Goal: Task Accomplishment & Management: Use online tool/utility

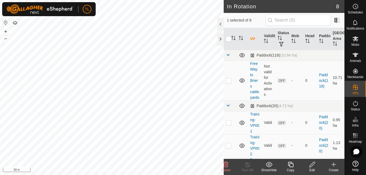
checkbox input "true"
checkbox input "false"
click at [267, 169] on div "Show/Hide" at bounding box center [270, 170] width 22 height 5
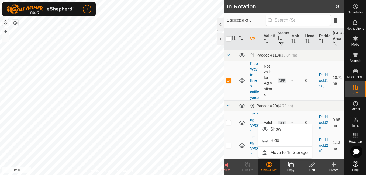
click at [210, 101] on div "In Rotation 8 1 selected of 8 VP Validity Status Mob Head Paddock Grazing Area …" at bounding box center [172, 87] width 345 height 175
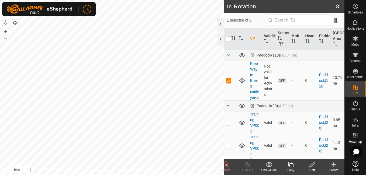
checkbox input "false"
checkbox input "true"
checkbox input "false"
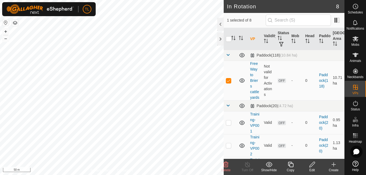
checkbox input "true"
click at [359, 42] on es-mob-svg-icon at bounding box center [356, 39] width 10 height 9
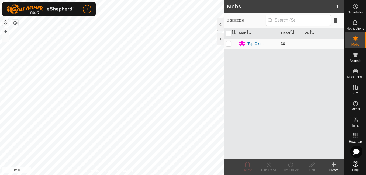
click at [229, 43] on p-checkbox at bounding box center [228, 44] width 5 height 4
checkbox input "true"
click at [289, 164] on icon at bounding box center [290, 164] width 5 height 5
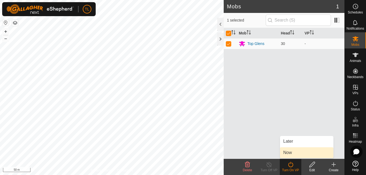
click at [289, 154] on link "Now" at bounding box center [306, 153] width 53 height 11
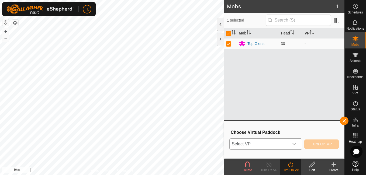
click at [295, 145] on icon "dropdown trigger" at bounding box center [295, 144] width 4 height 4
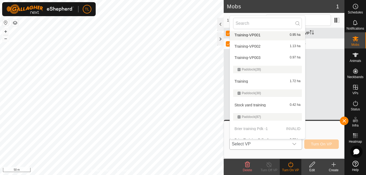
scroll to position [44, 0]
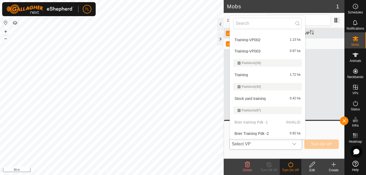
click at [146, 72] on body "TL Schedules Notifications Mobs Animals Neckbands VPs Status Infra Heatmap Help…" at bounding box center [183, 87] width 366 height 175
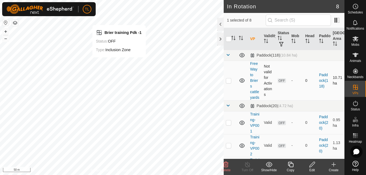
drag, startPoint x: 246, startPoint y: 110, endPoint x: 243, endPoint y: 79, distance: 32.0
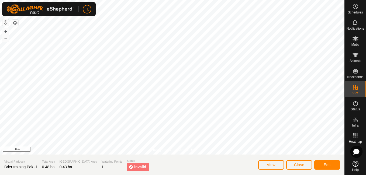
click at [134, 169] on span "invalid" at bounding box center [140, 168] width 12 height 6
click at [277, 164] on button "View" at bounding box center [272, 165] width 26 height 9
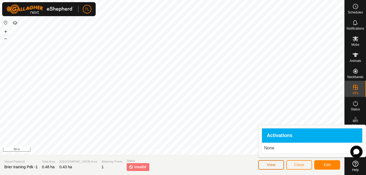
click at [276, 165] on span "View" at bounding box center [271, 165] width 9 height 4
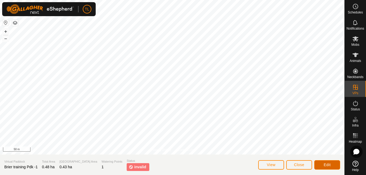
click at [333, 161] on button "Edit" at bounding box center [328, 165] width 26 height 9
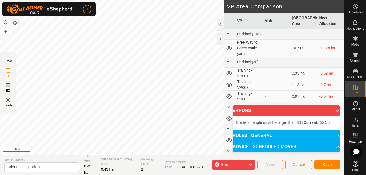
click at [146, 33] on div "IZ interior angle must be larger than 80° (Current: 65.1°) . + – ⇧ i 50 m" at bounding box center [112, 77] width 224 height 155
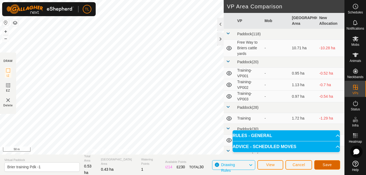
click at [332, 168] on button "Save" at bounding box center [328, 165] width 26 height 9
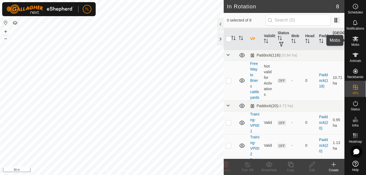
click at [358, 40] on icon at bounding box center [356, 39] width 6 height 6
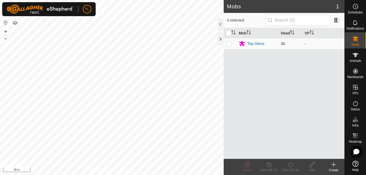
click at [229, 43] on p-checkbox at bounding box center [228, 44] width 5 height 4
checkbox input "true"
click at [290, 164] on icon at bounding box center [291, 165] width 7 height 6
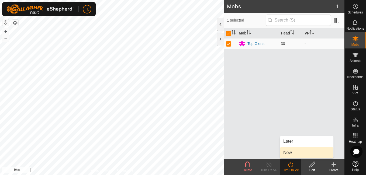
click at [291, 151] on span "Now" at bounding box center [288, 153] width 9 height 6
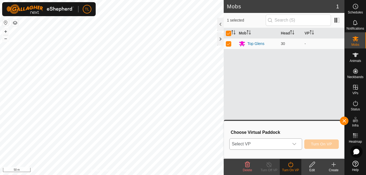
click at [294, 145] on icon "dropdown trigger" at bounding box center [295, 144] width 4 height 4
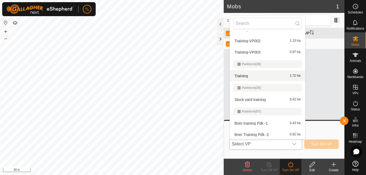
scroll to position [44, 0]
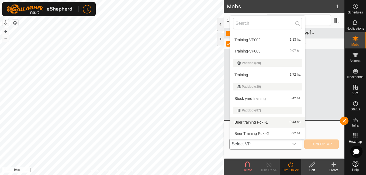
click at [263, 120] on li "Brier training Pdk -1 0.43 ha" at bounding box center [267, 122] width 75 height 11
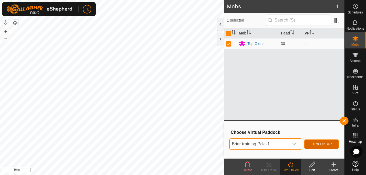
click at [335, 145] on button "Turn On VP" at bounding box center [322, 144] width 35 height 9
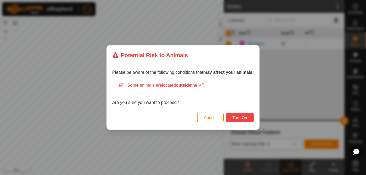
click at [234, 114] on button "Turn On" at bounding box center [240, 117] width 28 height 9
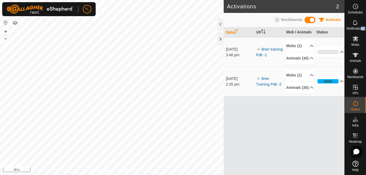
drag, startPoint x: 361, startPoint y: 28, endPoint x: 366, endPoint y: 27, distance: 4.9
click at [366, 27] on html "TL Schedules Notifications Mobs Animals Neckbands VPs Status Infra Heatmap Help…" at bounding box center [183, 87] width 366 height 175
